Goal: Task Accomplishment & Management: Use online tool/utility

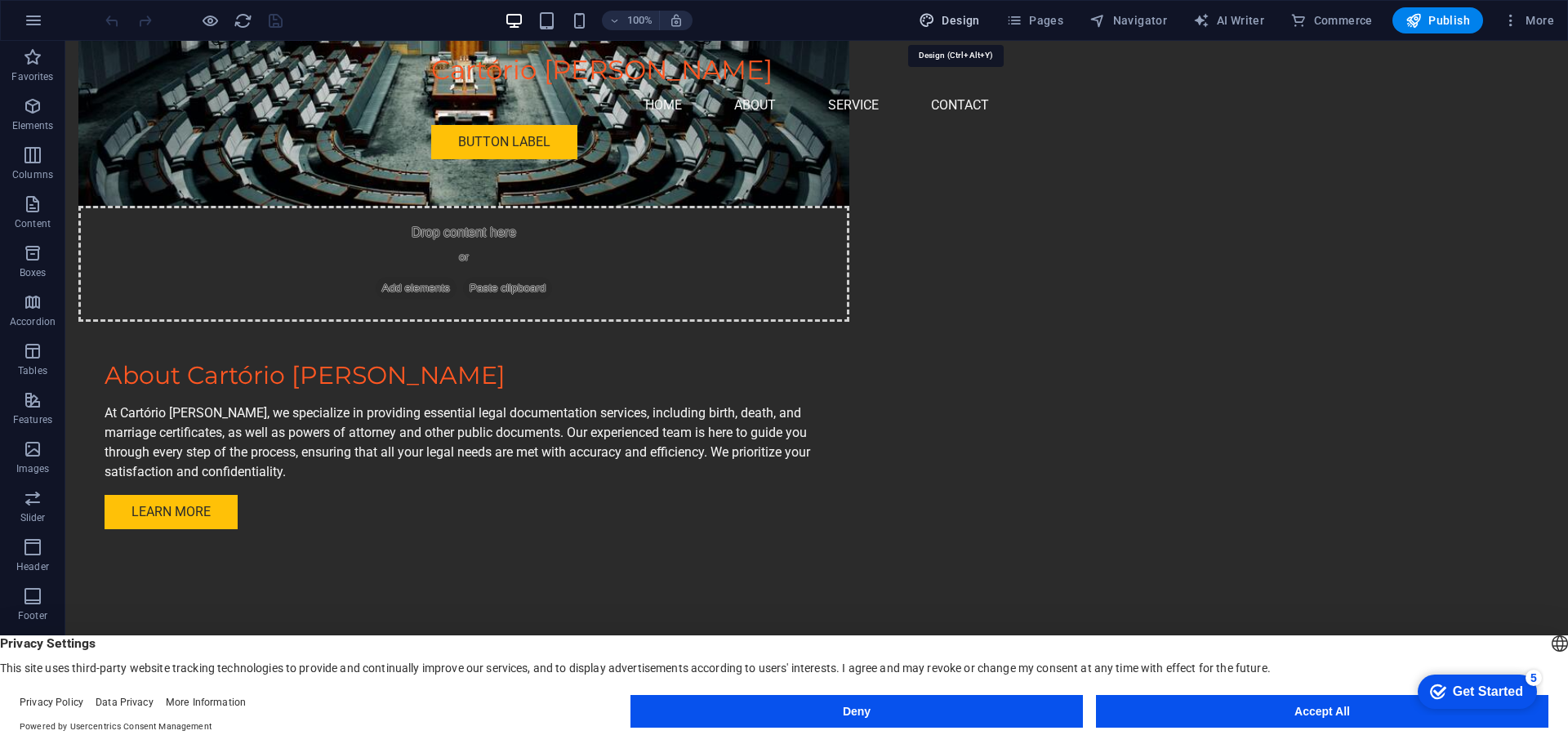
click at [973, 16] on span "Design" at bounding box center [950, 20] width 61 height 16
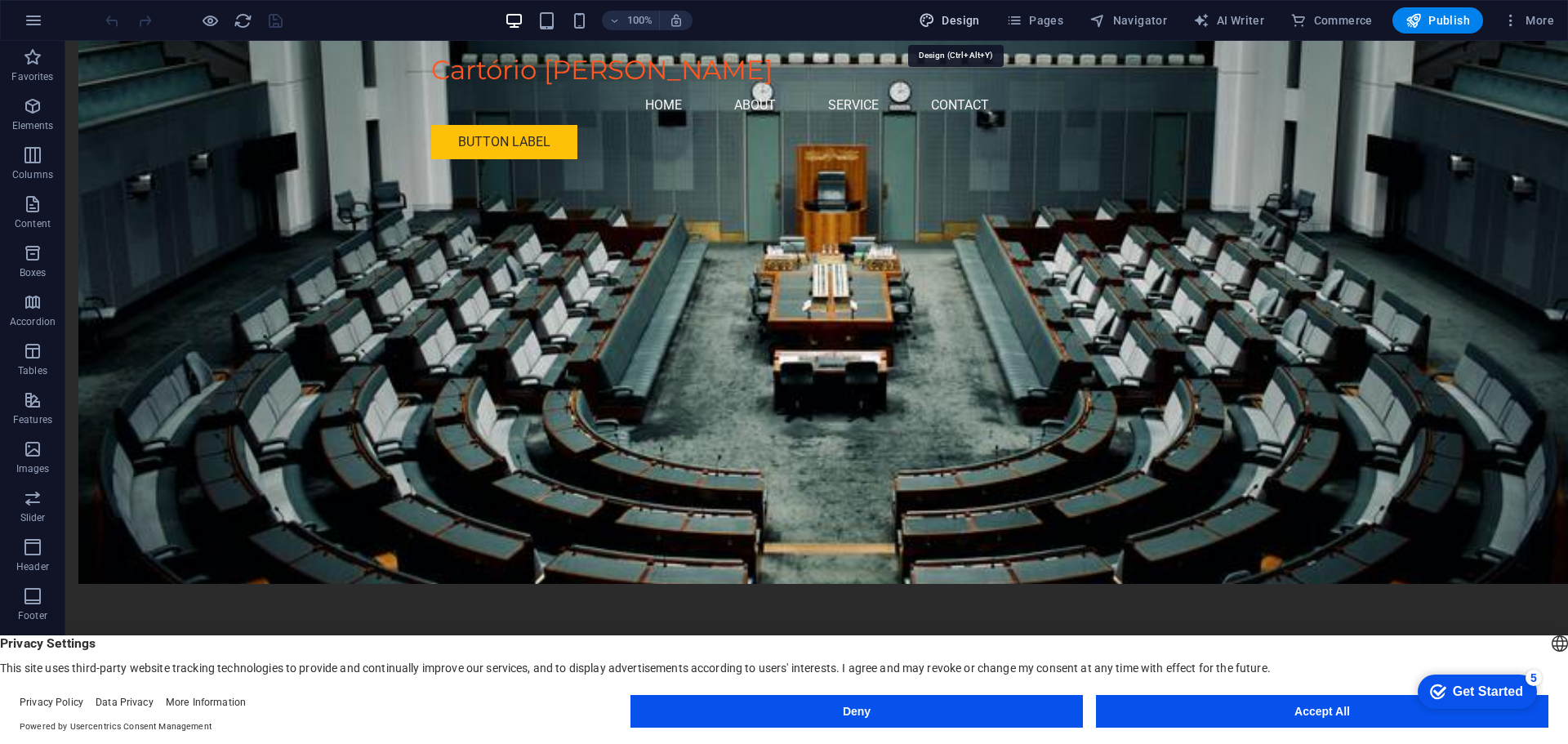
select select "px"
select select "200"
select select "px"
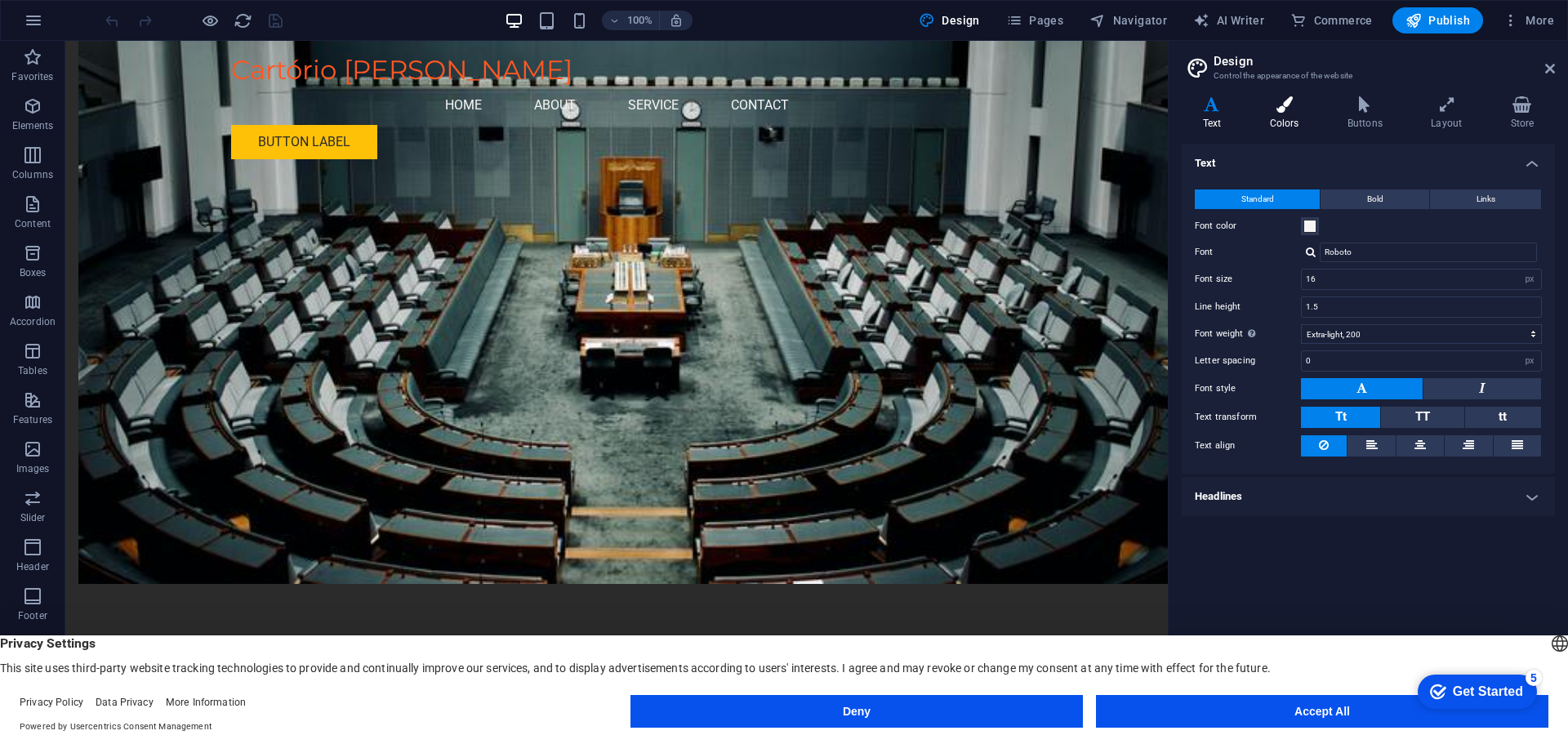
click at [1306, 115] on h4 "Colors" at bounding box center [1287, 113] width 77 height 34
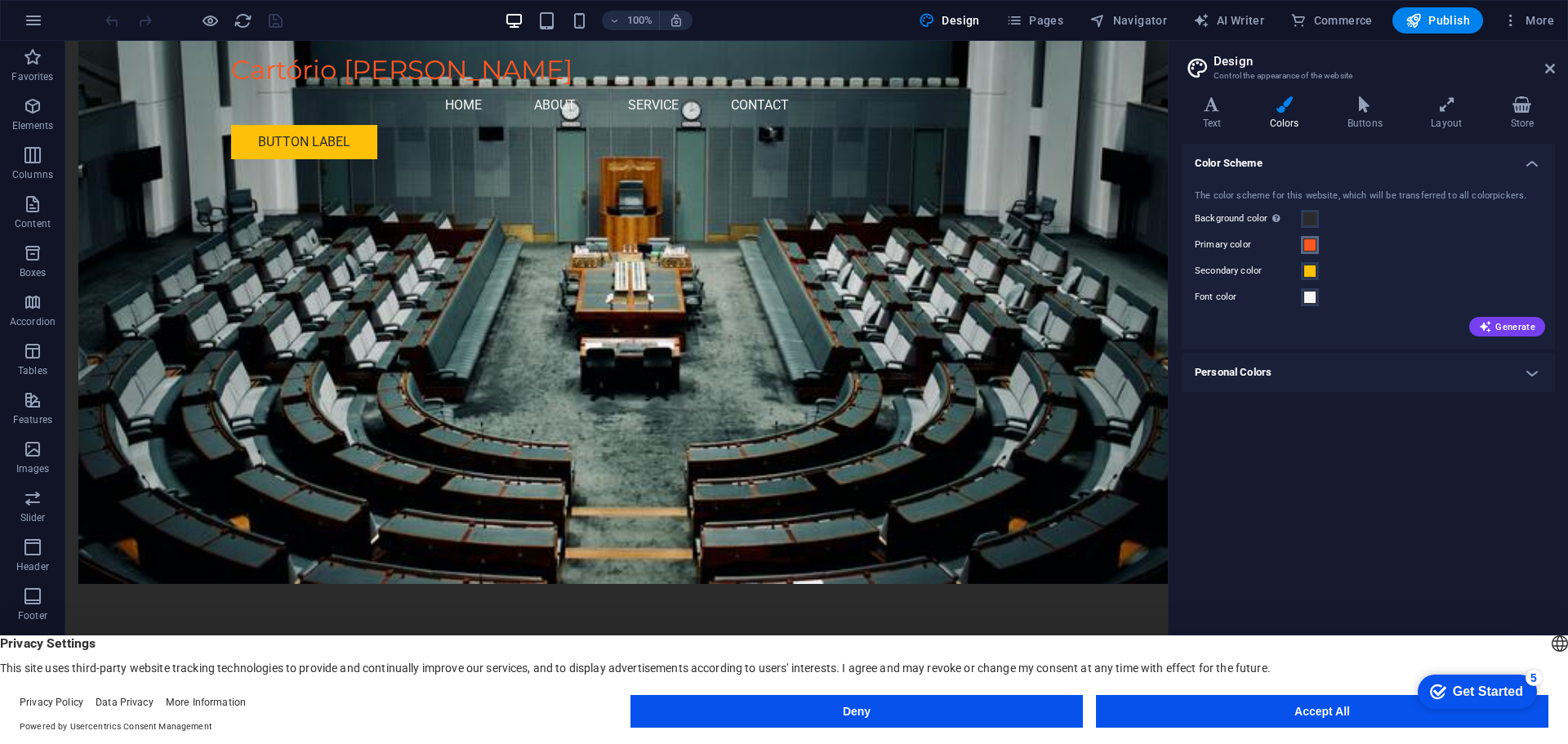
click at [1308, 245] on span at bounding box center [1310, 245] width 13 height 13
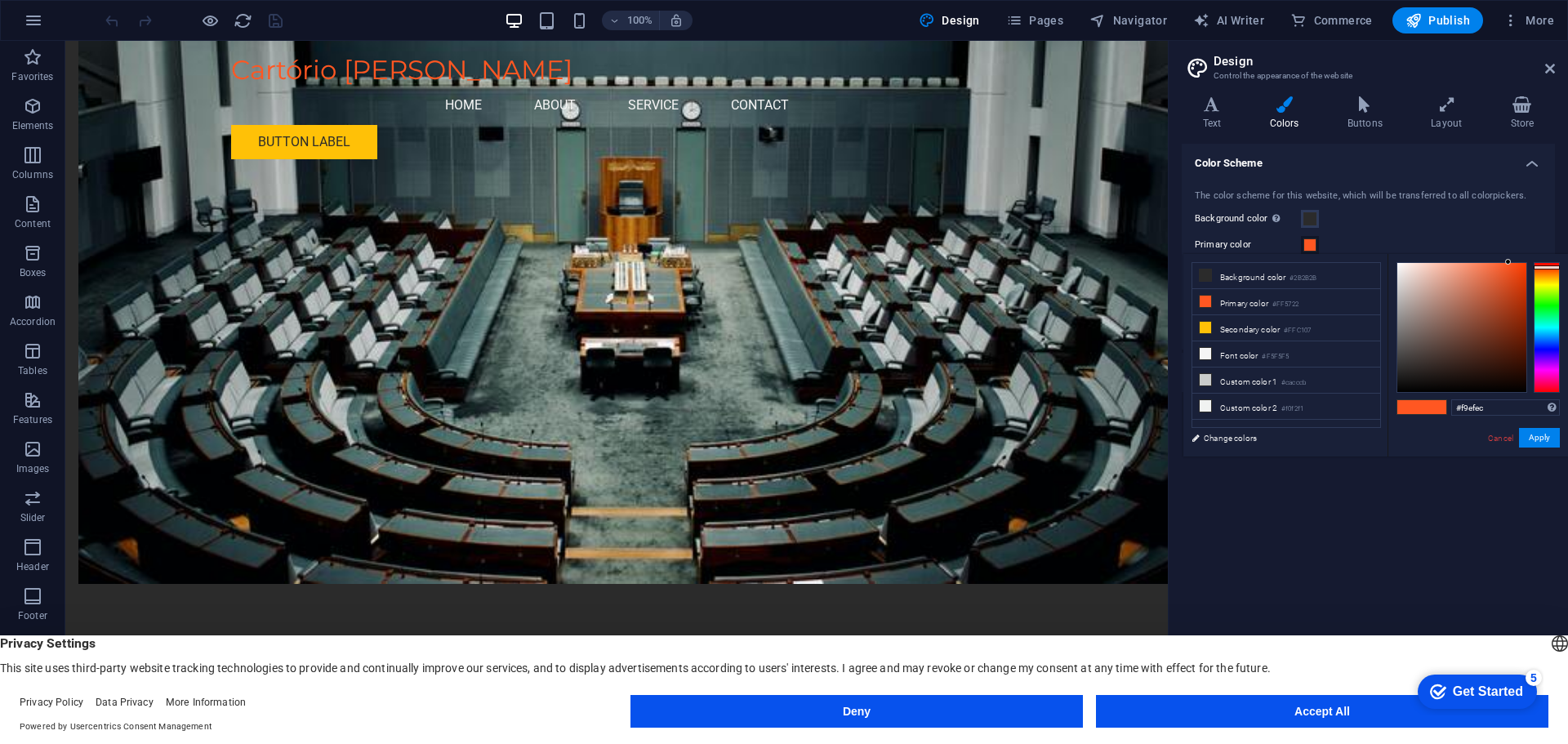
type input "#ffffff"
drag, startPoint x: 1413, startPoint y: 272, endPoint x: 1278, endPoint y: 160, distance: 175.4
click at [1278, 160] on body "Cartório [PERSON_NAME] Home Favorites Elements Columns Content Boxes Accordion …" at bounding box center [784, 372] width 1568 height 744
click at [1537, 442] on button "Apply" at bounding box center [1540, 437] width 41 height 20
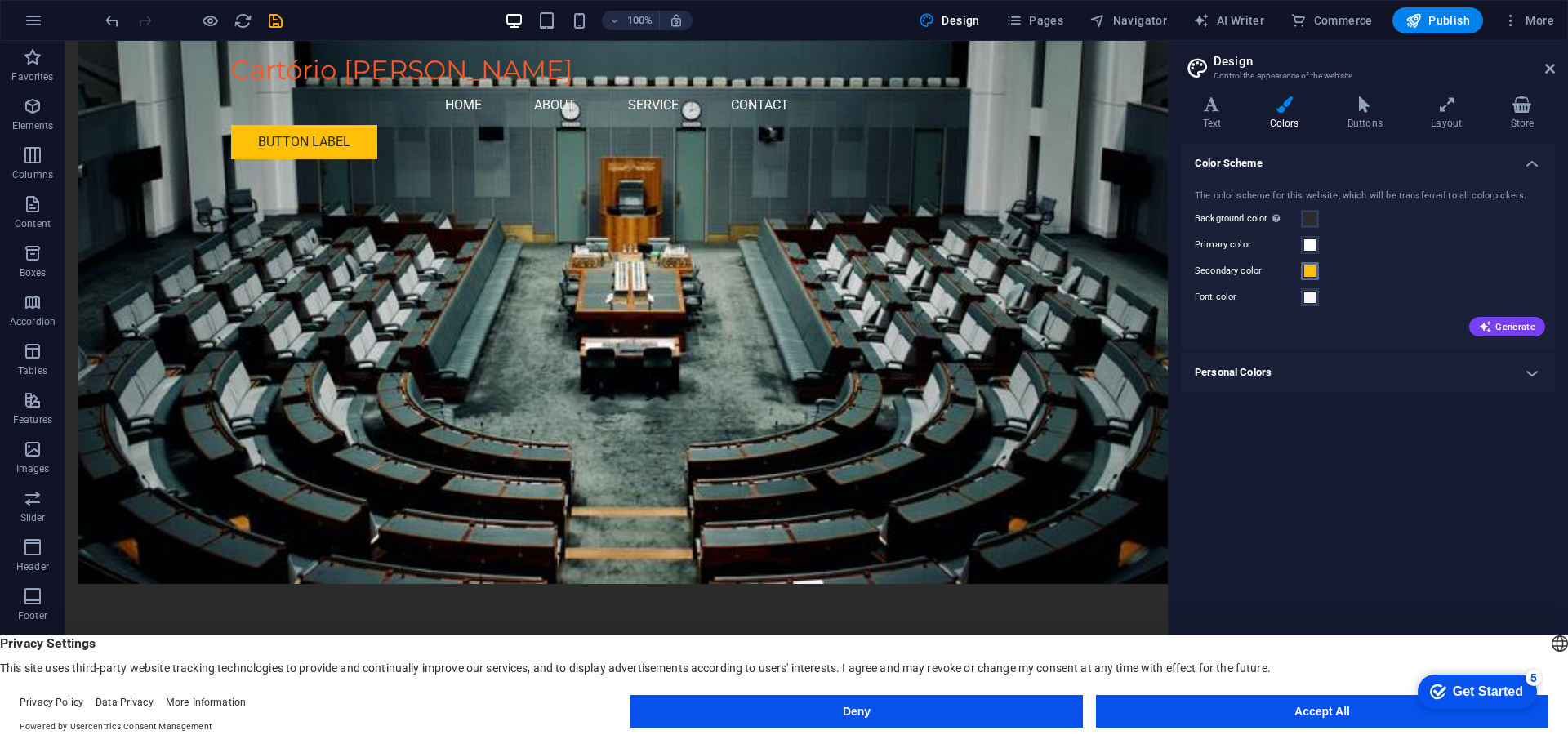
click at [1310, 267] on span at bounding box center [1310, 271] width 13 height 13
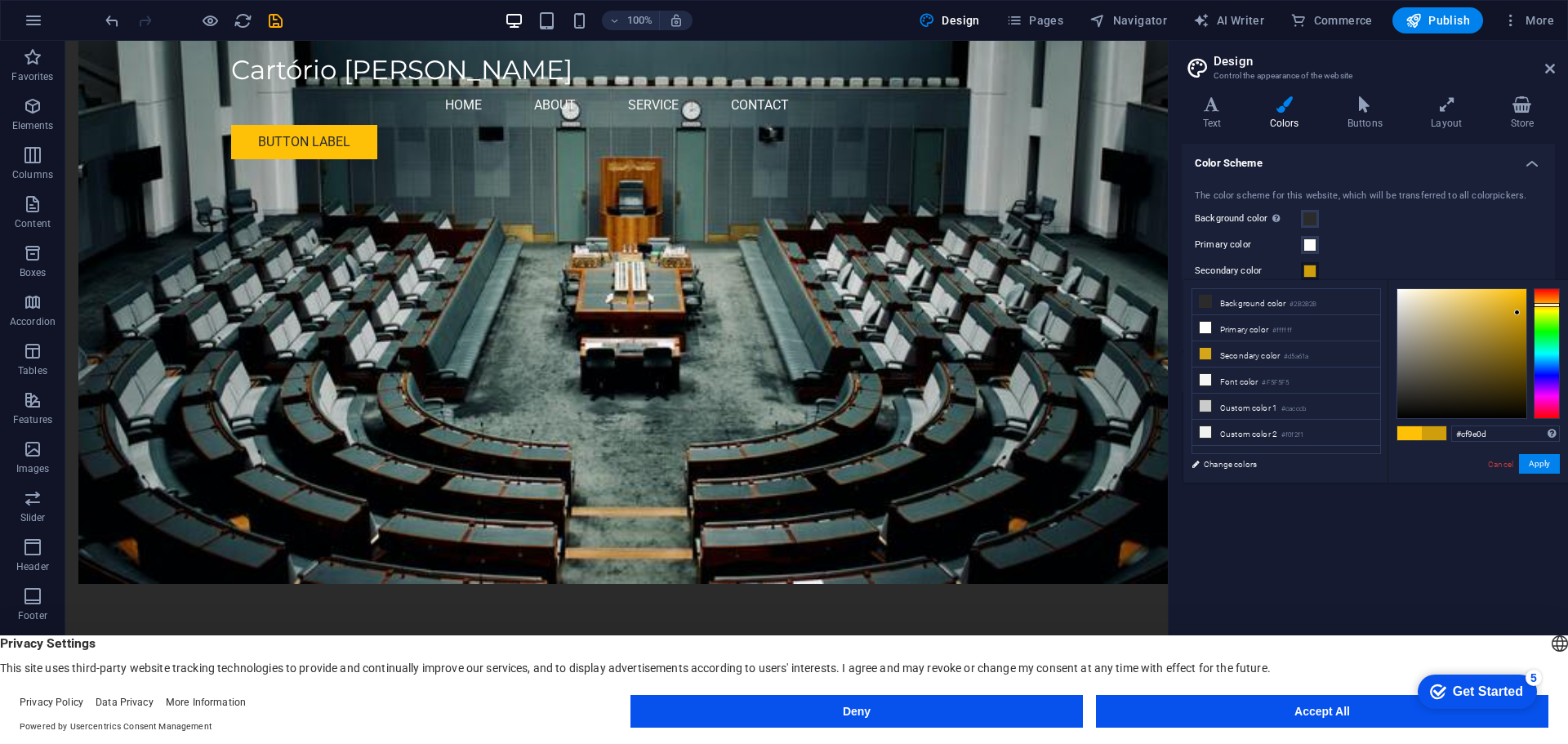
drag, startPoint x: 1517, startPoint y: 302, endPoint x: 1518, endPoint y: 313, distance: 11.0
click at [1518, 313] on div at bounding box center [1462, 353] width 129 height 129
click at [1541, 466] on button "Apply" at bounding box center [1540, 464] width 41 height 20
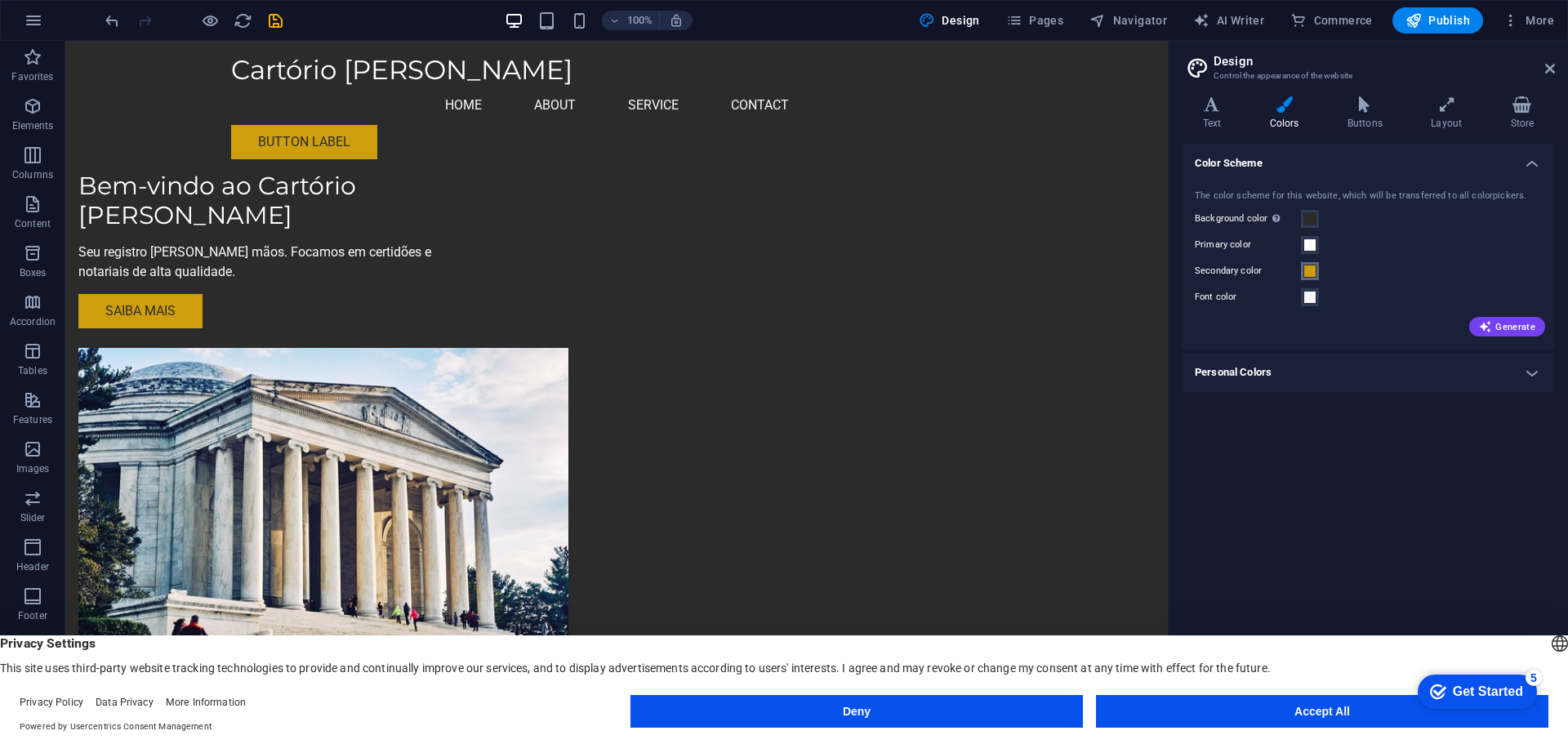
click at [1312, 268] on span at bounding box center [1310, 271] width 13 height 13
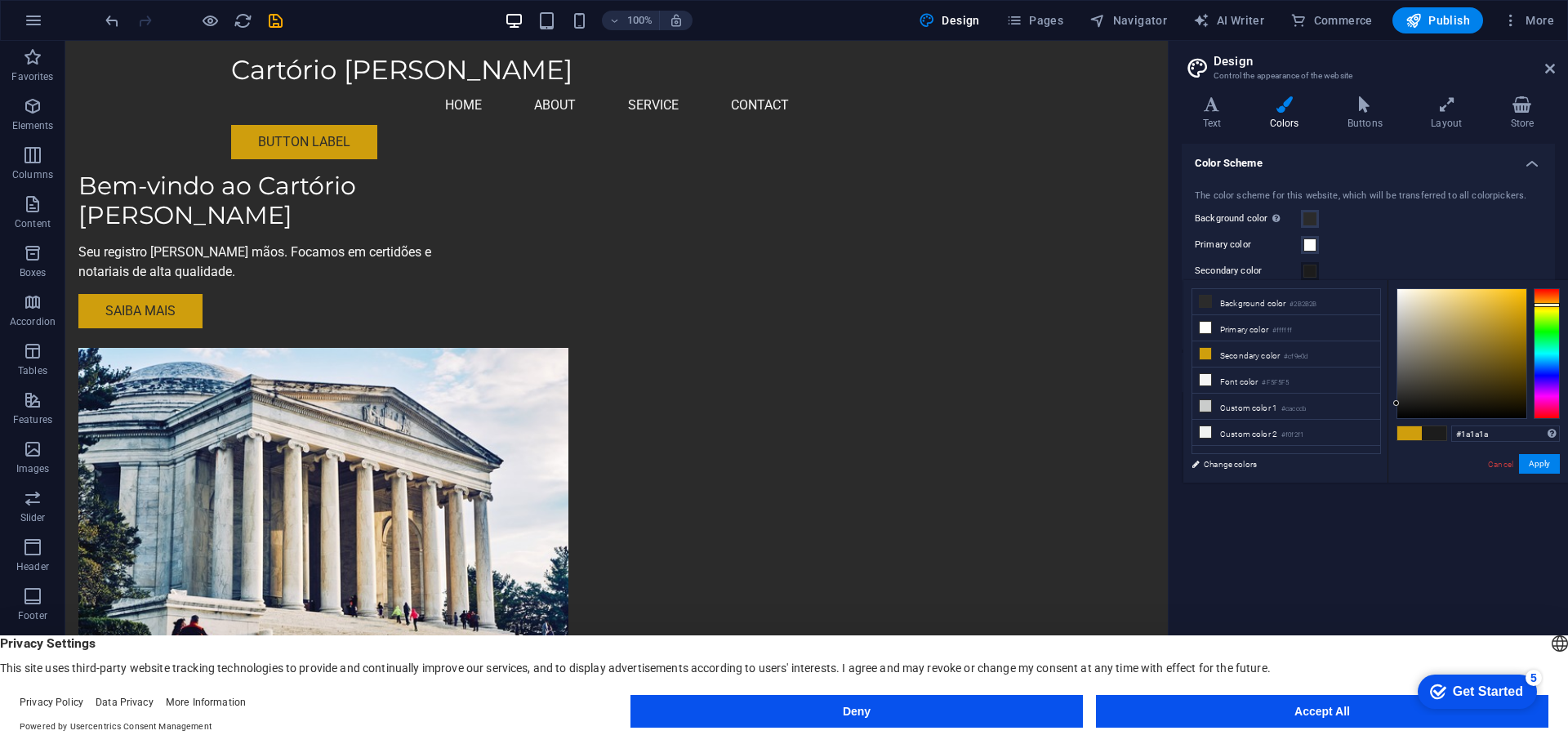
type input "#181818"
drag, startPoint x: 1412, startPoint y: 398, endPoint x: 1389, endPoint y: 405, distance: 24.0
click at [1389, 405] on div "#181818 Supported formats #0852ed rgb(8, 82, 237) rgba(8, 82, 237, 90%) hsv(221…" at bounding box center [1478, 499] width 181 height 439
click at [1548, 464] on button "Apply" at bounding box center [1540, 464] width 41 height 20
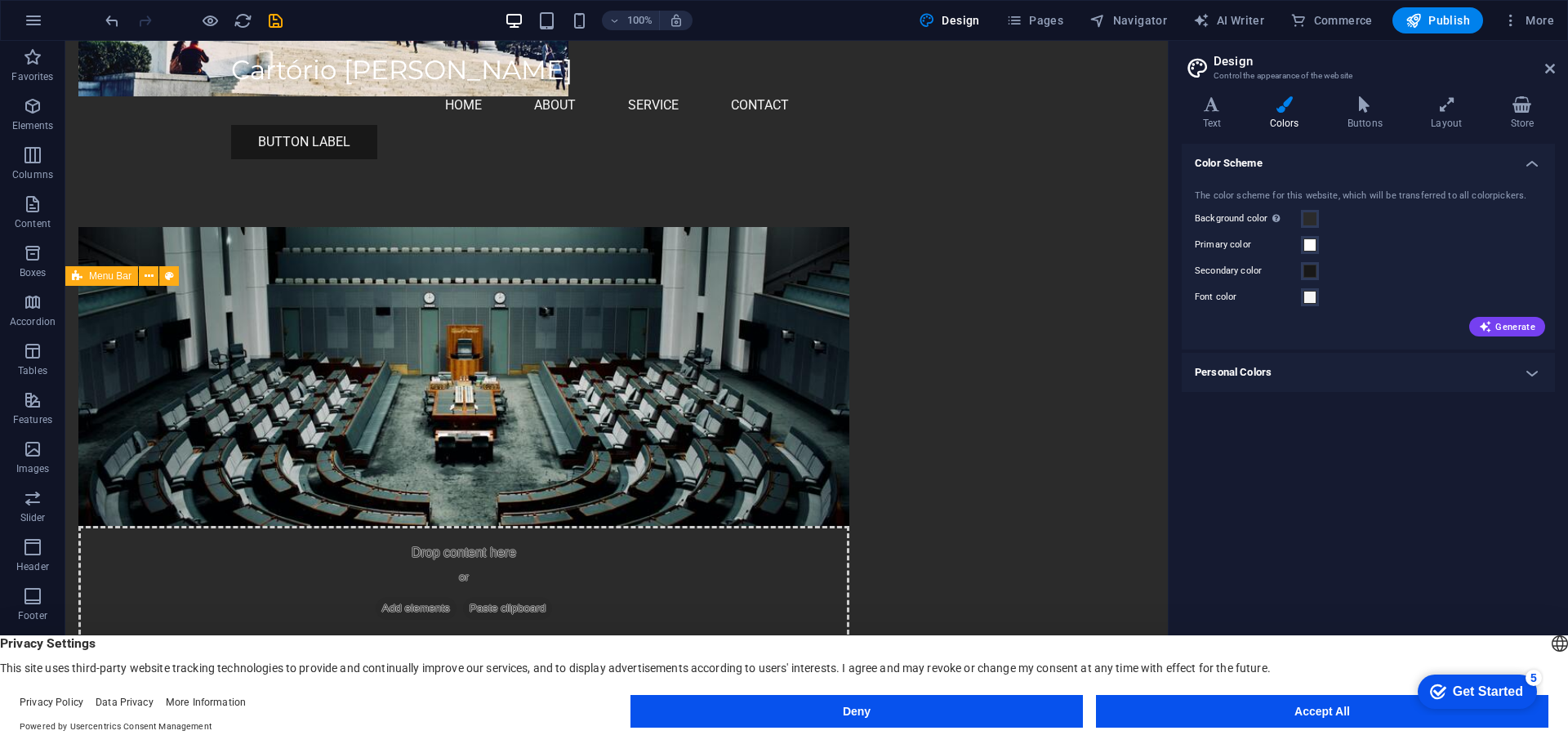
scroll to position [572, 0]
